Goal: Task Accomplishment & Management: Use online tool/utility

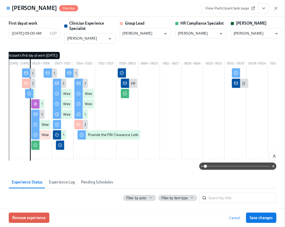
scroll to position [0, 61]
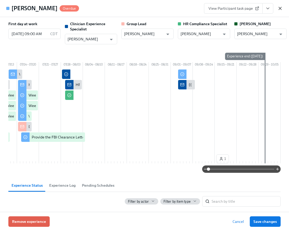
click at [281, 6] on icon "button" at bounding box center [280, 8] width 5 height 5
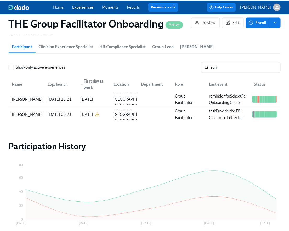
scroll to position [0, 7582]
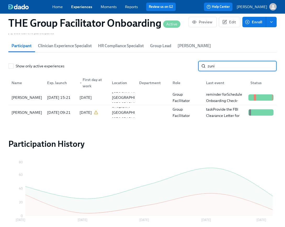
click at [233, 68] on input "zuni" at bounding box center [242, 66] width 69 height 10
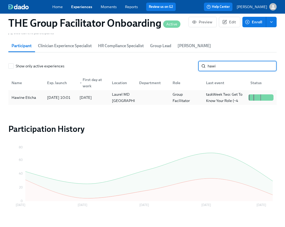
type input "hawi"
click at [28, 99] on div "Hawine Eticha" at bounding box center [23, 97] width 29 height 6
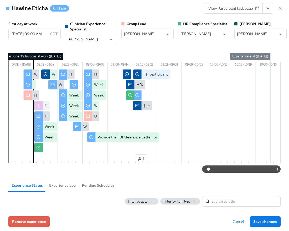
click at [266, 8] on icon "View task page" at bounding box center [267, 8] width 5 height 5
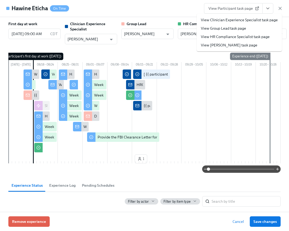
click at [250, 22] on link "View Clinician Experience Specialist task page" at bounding box center [239, 19] width 77 height 5
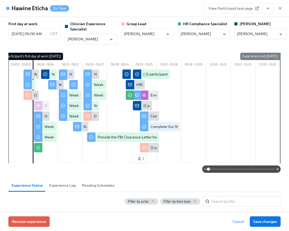
scroll to position [0, 7586]
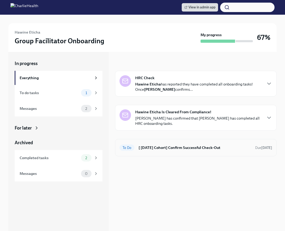
click at [157, 144] on div "To Do [ [DATE] Cohort] Confirm Successful Check-Out Due [DATE]" at bounding box center [196, 147] width 153 height 8
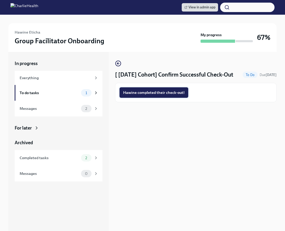
click at [161, 95] on span "Hawine completed their check-out!" at bounding box center [154, 92] width 62 height 5
